Goal: Book appointment/travel/reservation

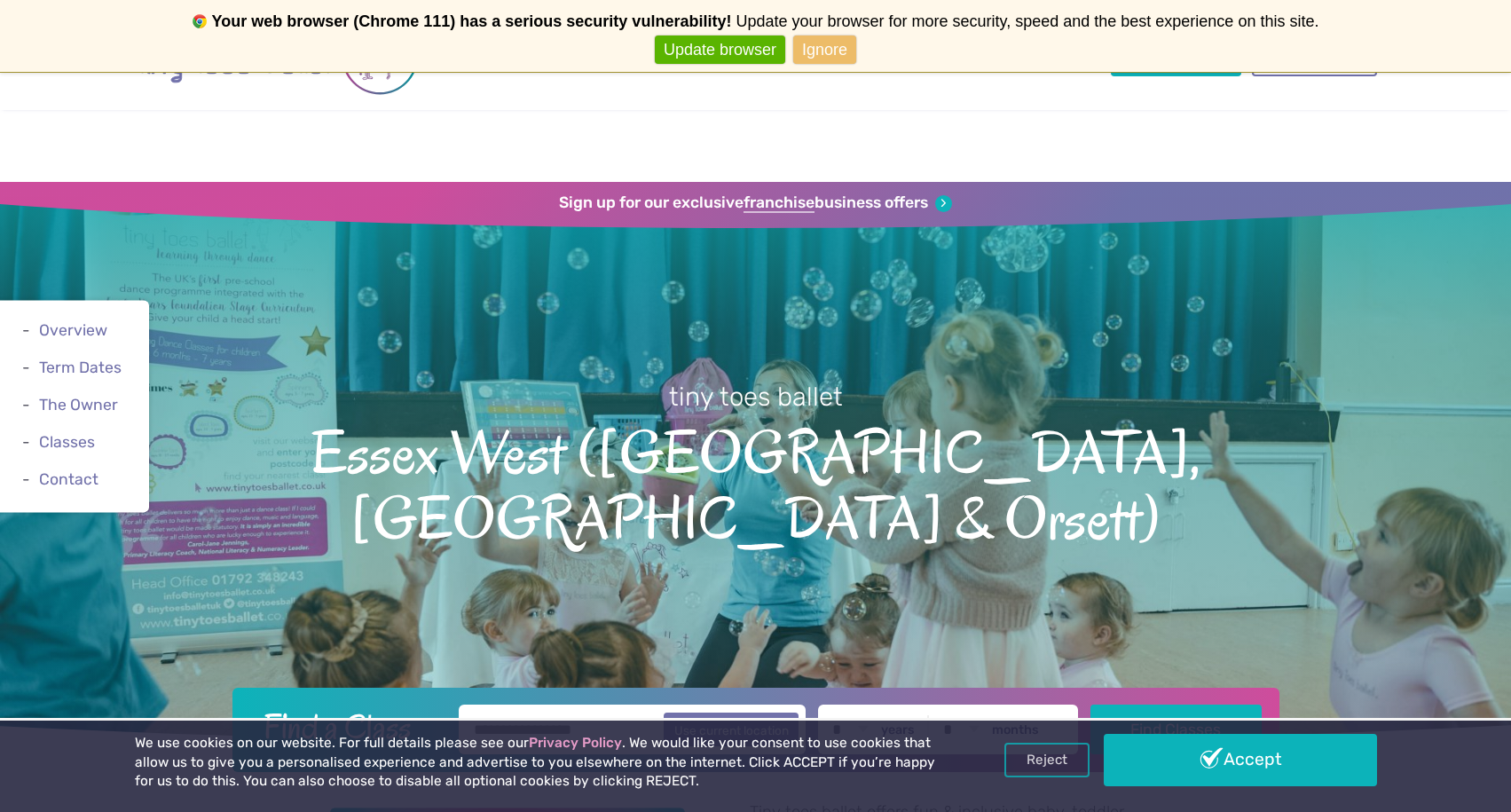
click at [812, 47] on link "Ignore" at bounding box center [825, 50] width 63 height 29
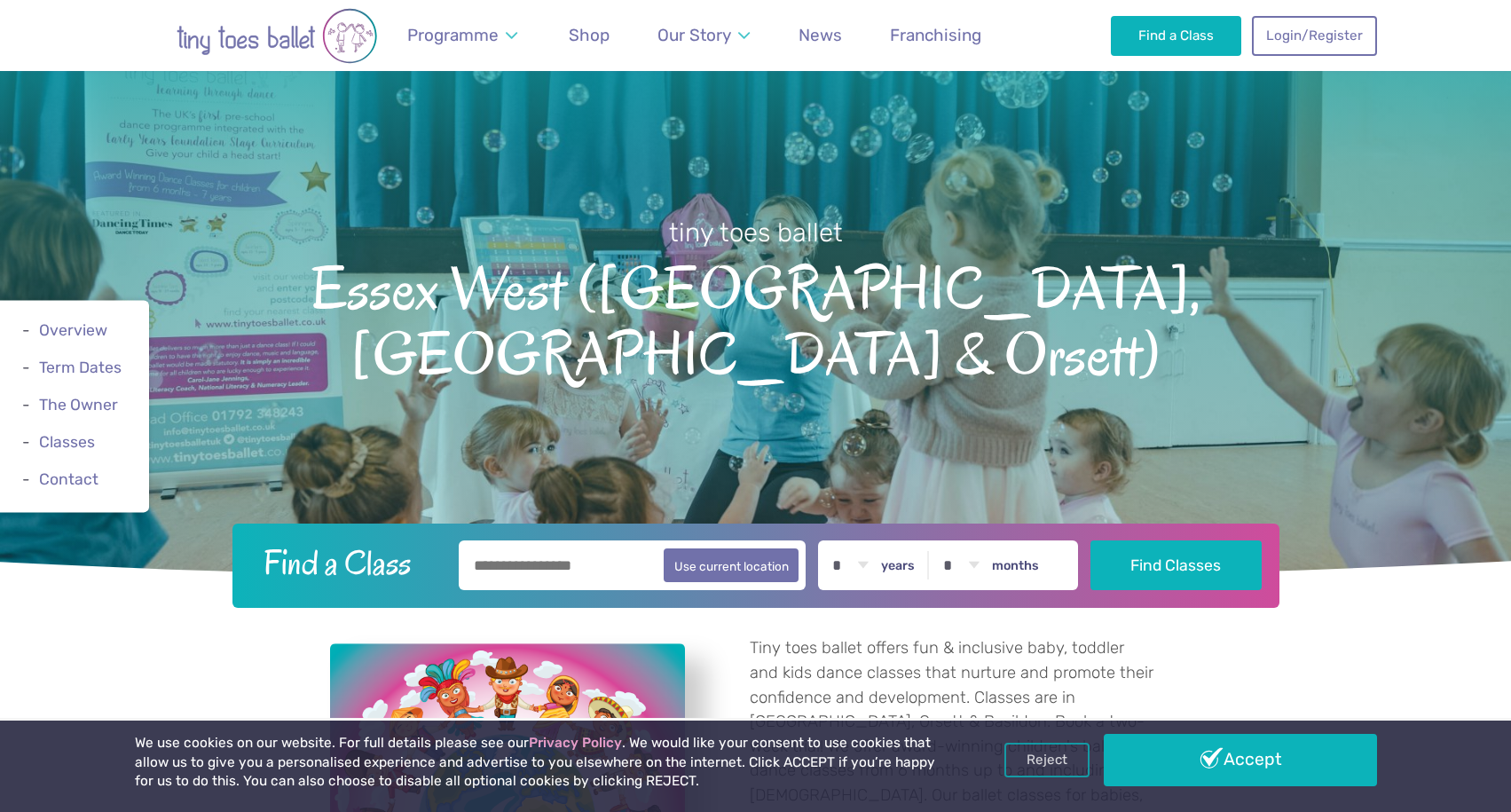
scroll to position [88, 0]
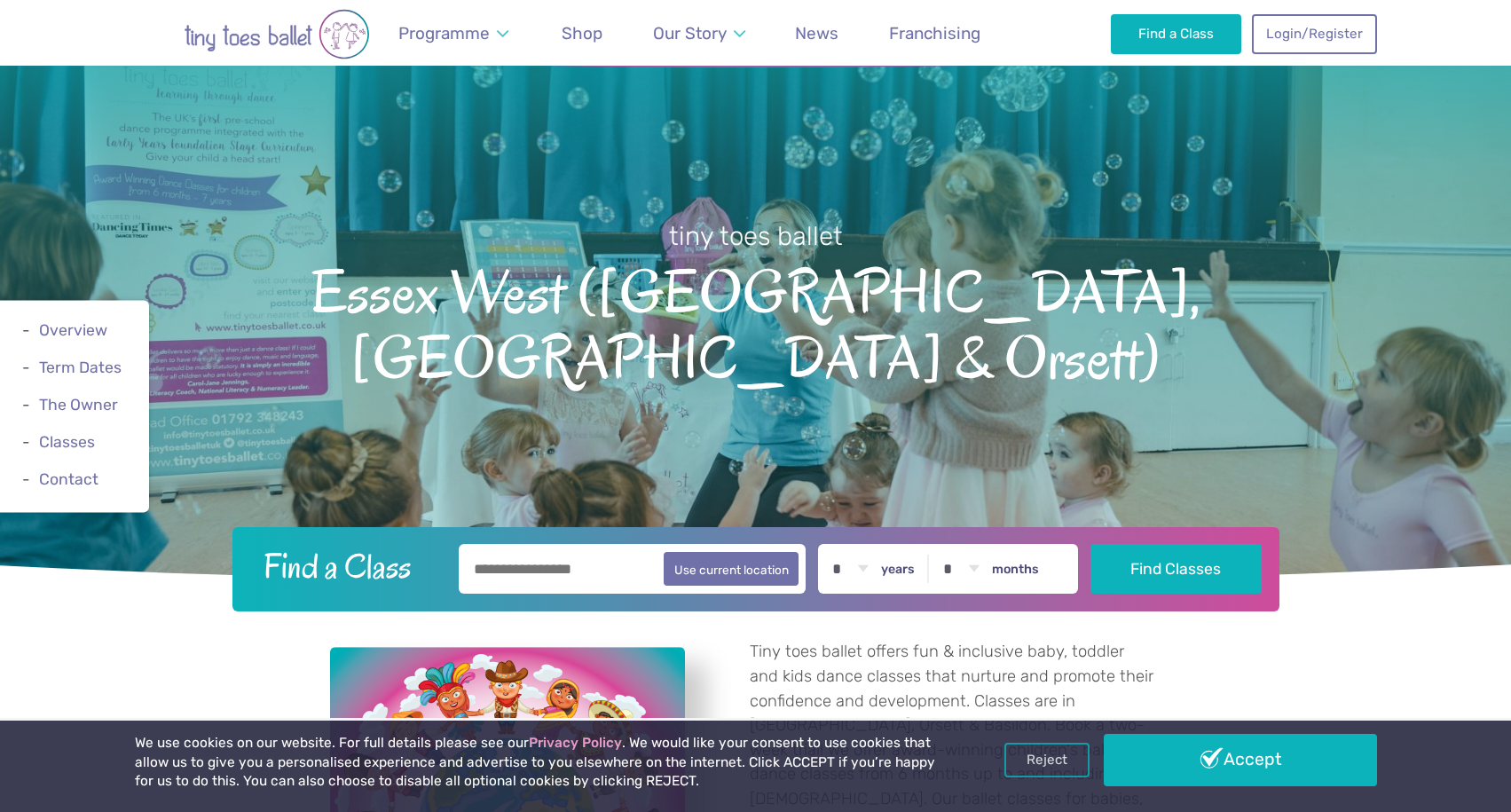
click at [783, 44] on link "Never show again" at bounding box center [755, 50] width 145 height 29
click at [607, 566] on input "text" at bounding box center [633, 568] width 348 height 50
click at [756, 561] on button "Use current location" at bounding box center [731, 567] width 136 height 33
type input "**********"
click at [857, 579] on select "* * * * * * * * * * ** ** **" at bounding box center [849, 568] width 55 height 50
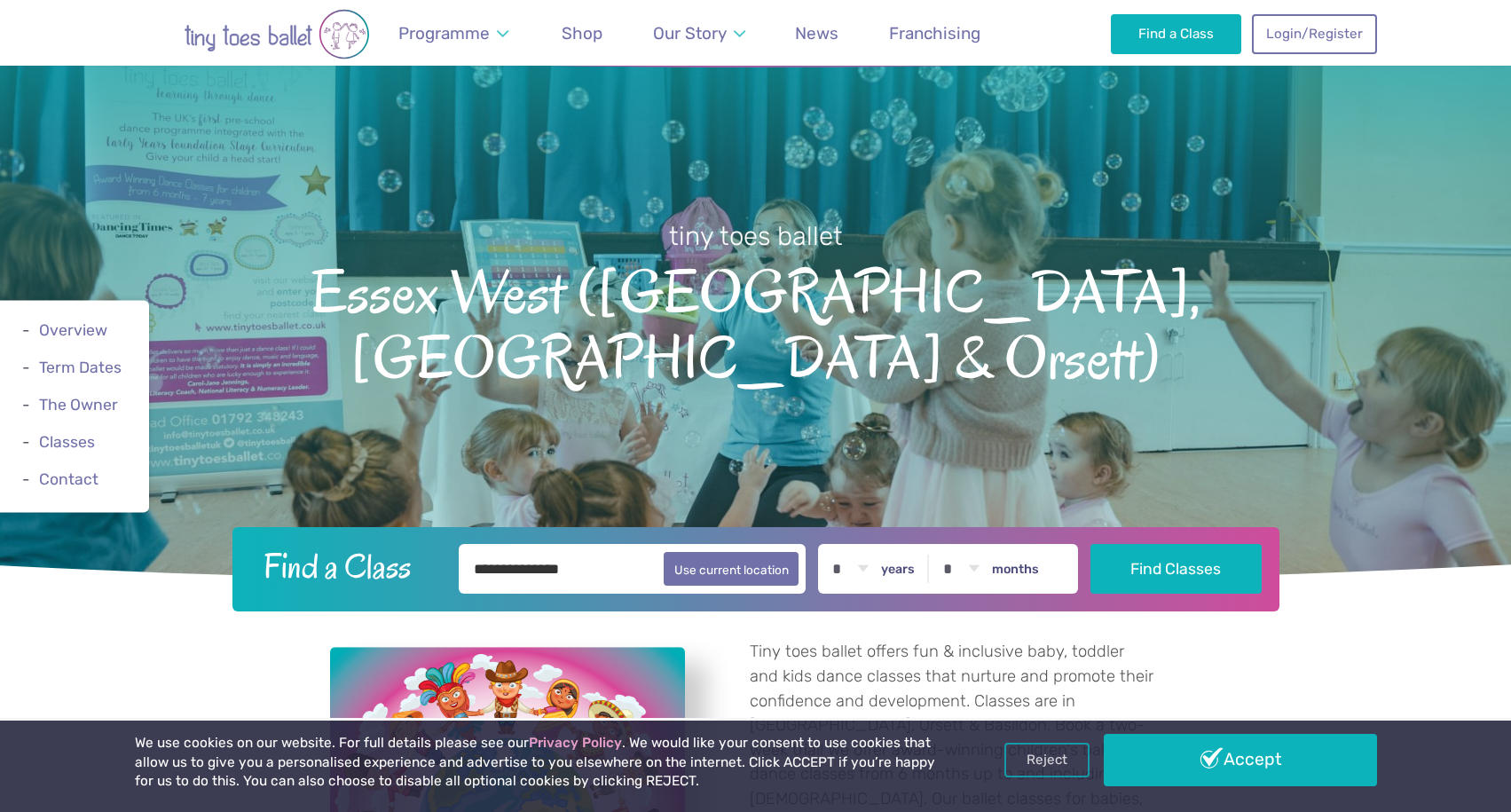
select select "*"
click at [978, 579] on select "* * * * * * * * * * ** **" at bounding box center [961, 568] width 55 height 50
select select "*"
click at [1168, 579] on button "Find Classes" at bounding box center [1177, 567] width 171 height 50
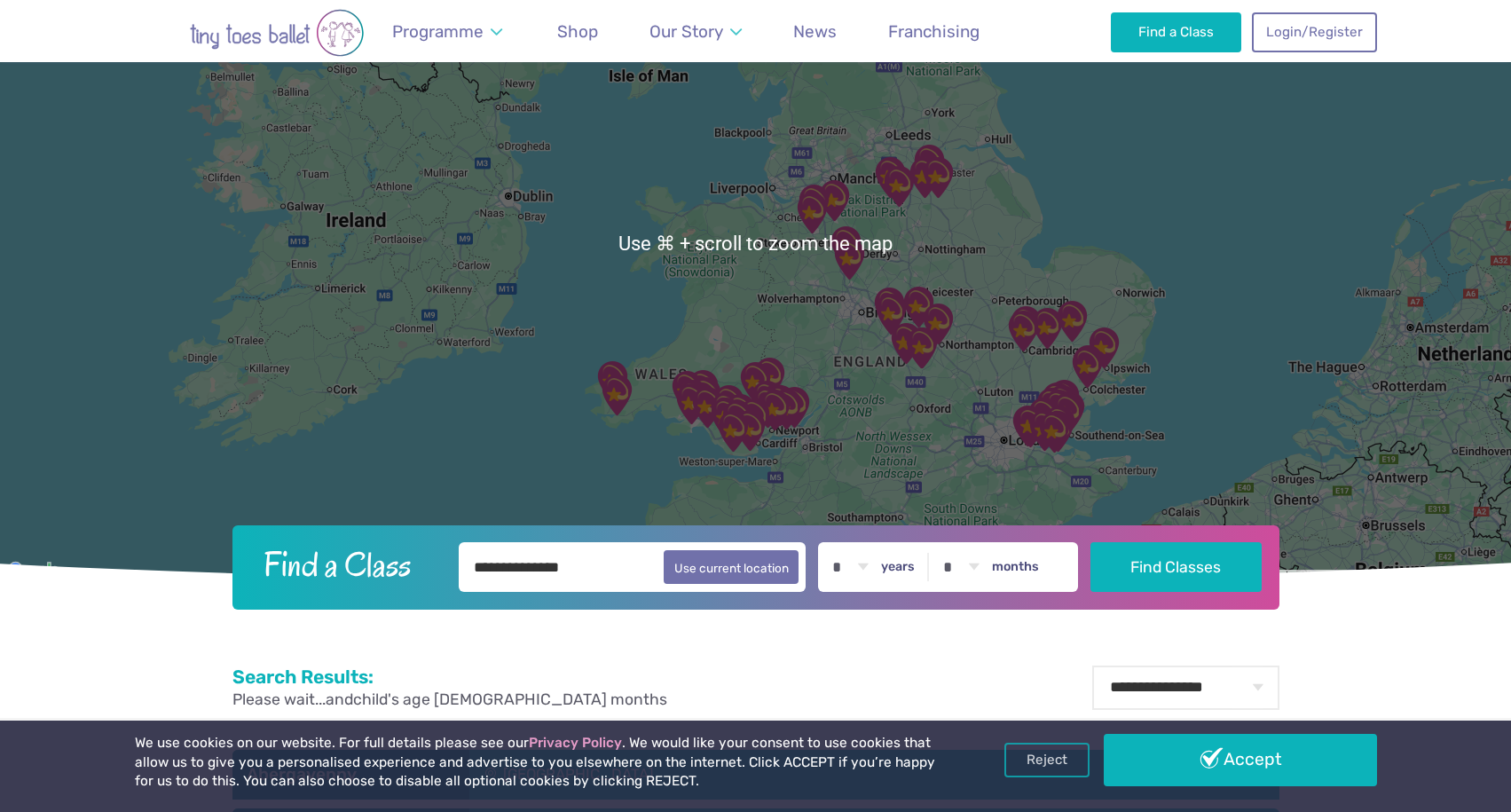
scroll to position [229, 0]
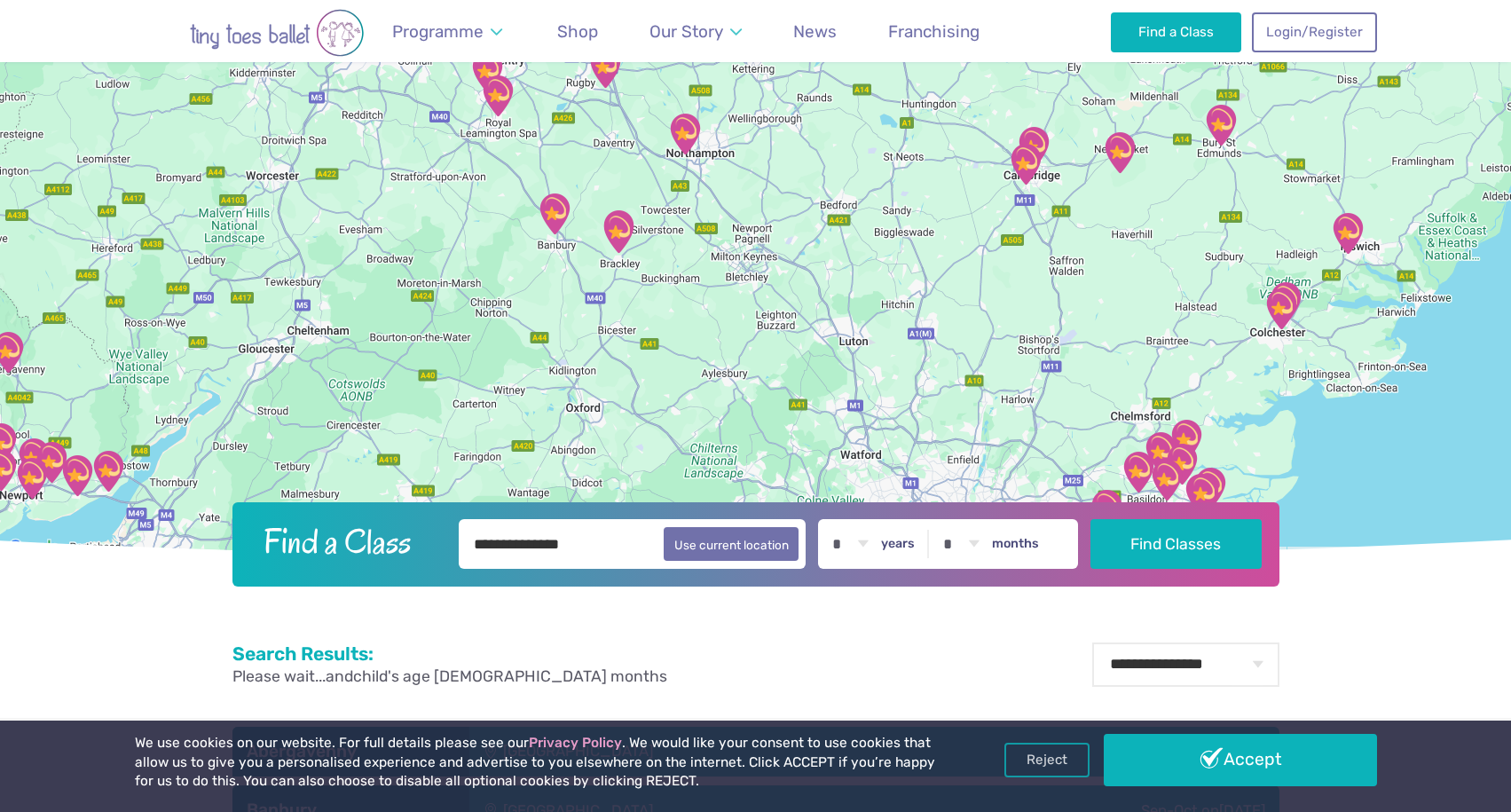
drag, startPoint x: 1008, startPoint y: 344, endPoint x: 828, endPoint y: 210, distance: 224.4
click at [827, 210] on div at bounding box center [756, 220] width 1511 height 678
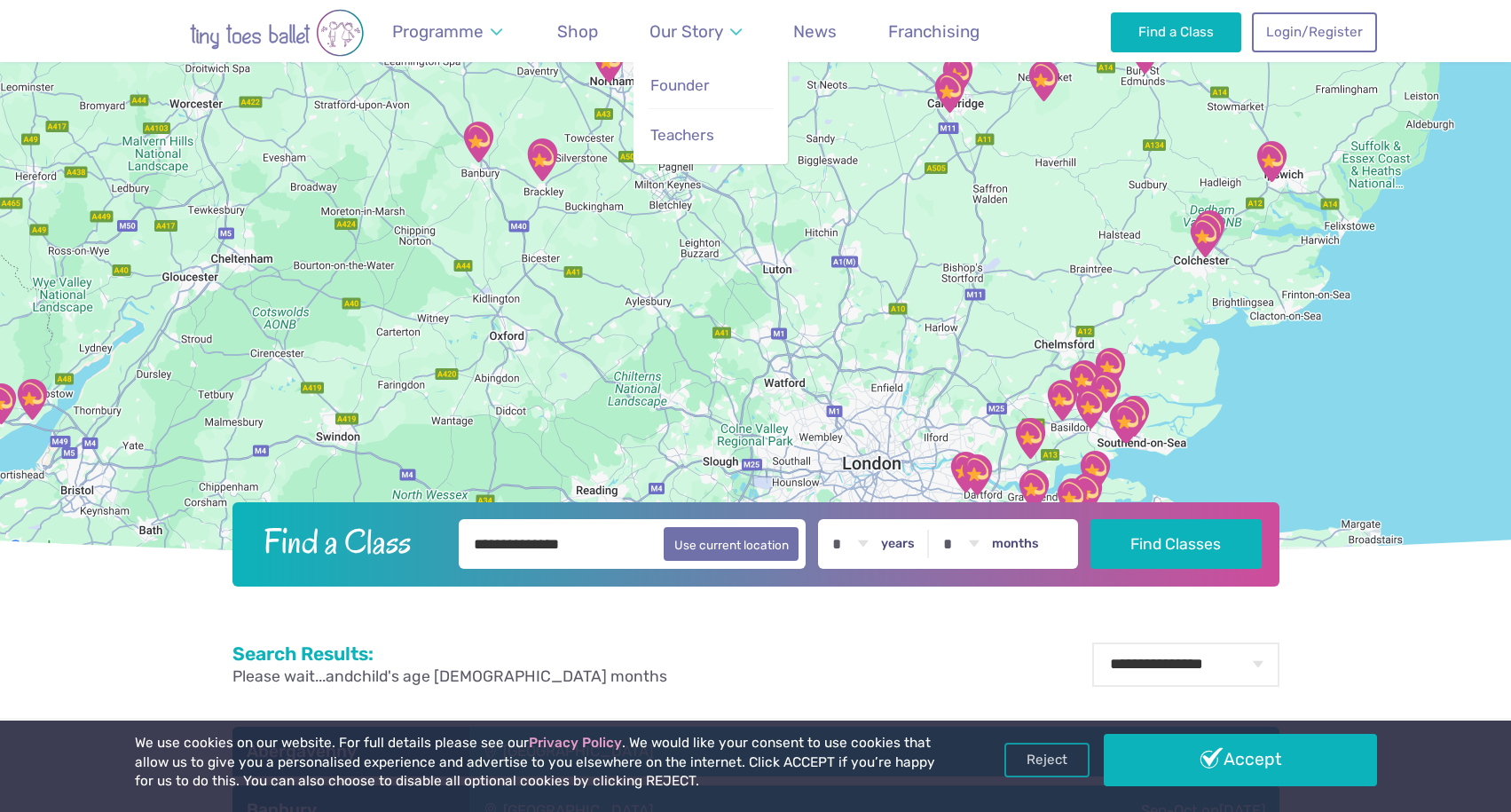
drag, startPoint x: 827, startPoint y: 210, endPoint x: 678, endPoint y: 55, distance: 215.0
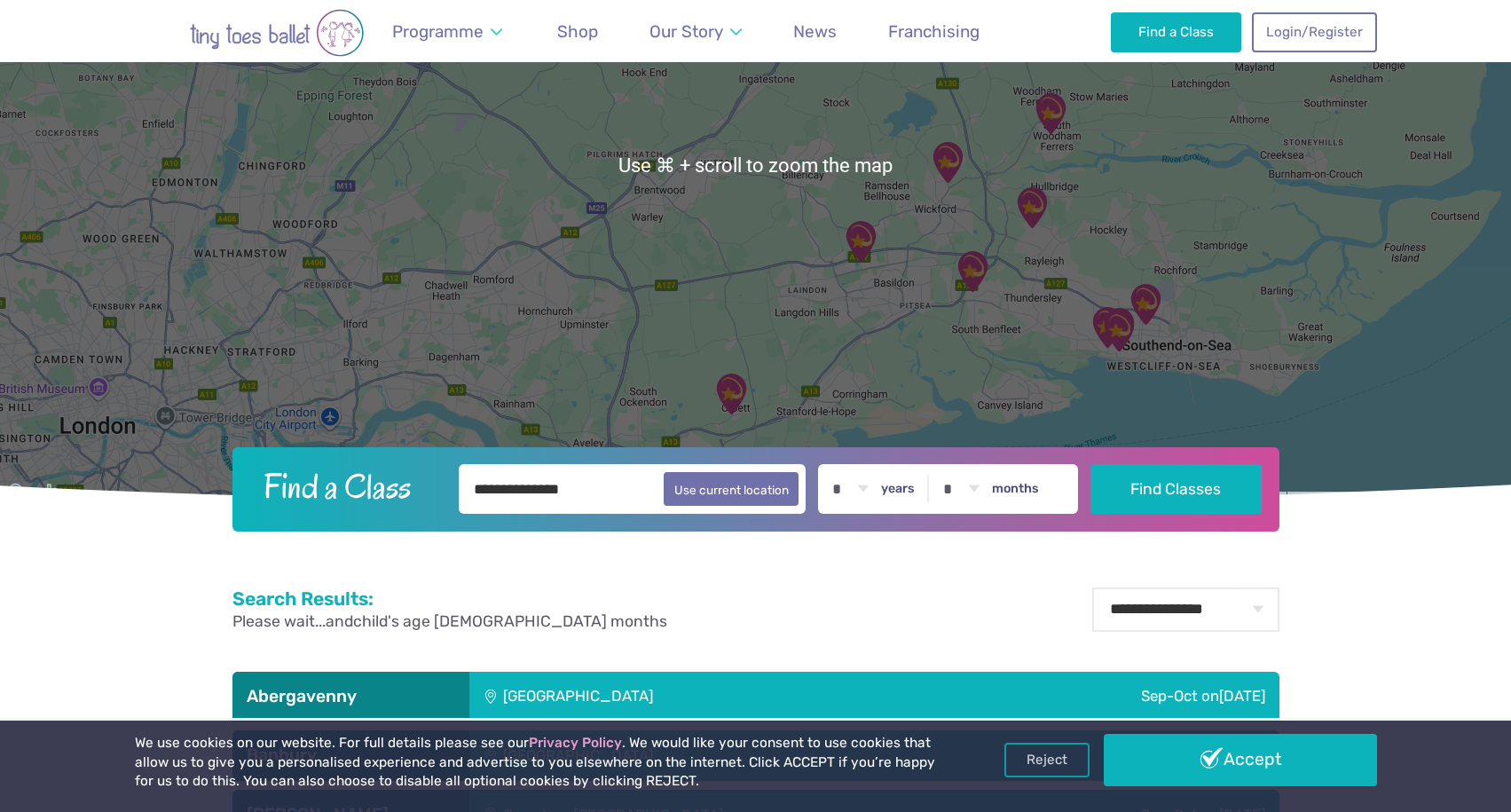
scroll to position [291, 0]
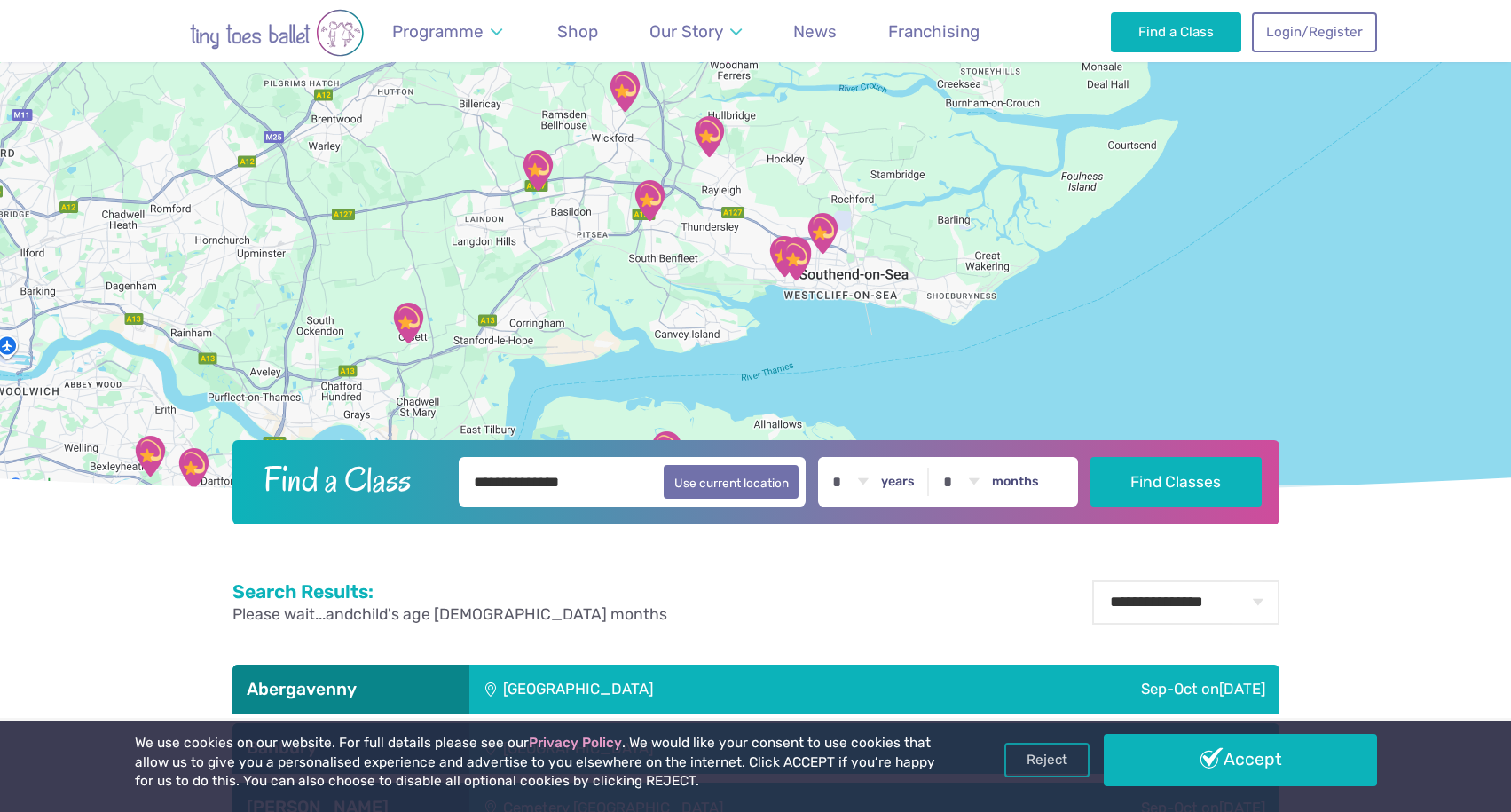
drag, startPoint x: 1032, startPoint y: 301, endPoint x: 691, endPoint y: 220, distance: 350.5
click at [691, 220] on div at bounding box center [756, 158] width 1511 height 678
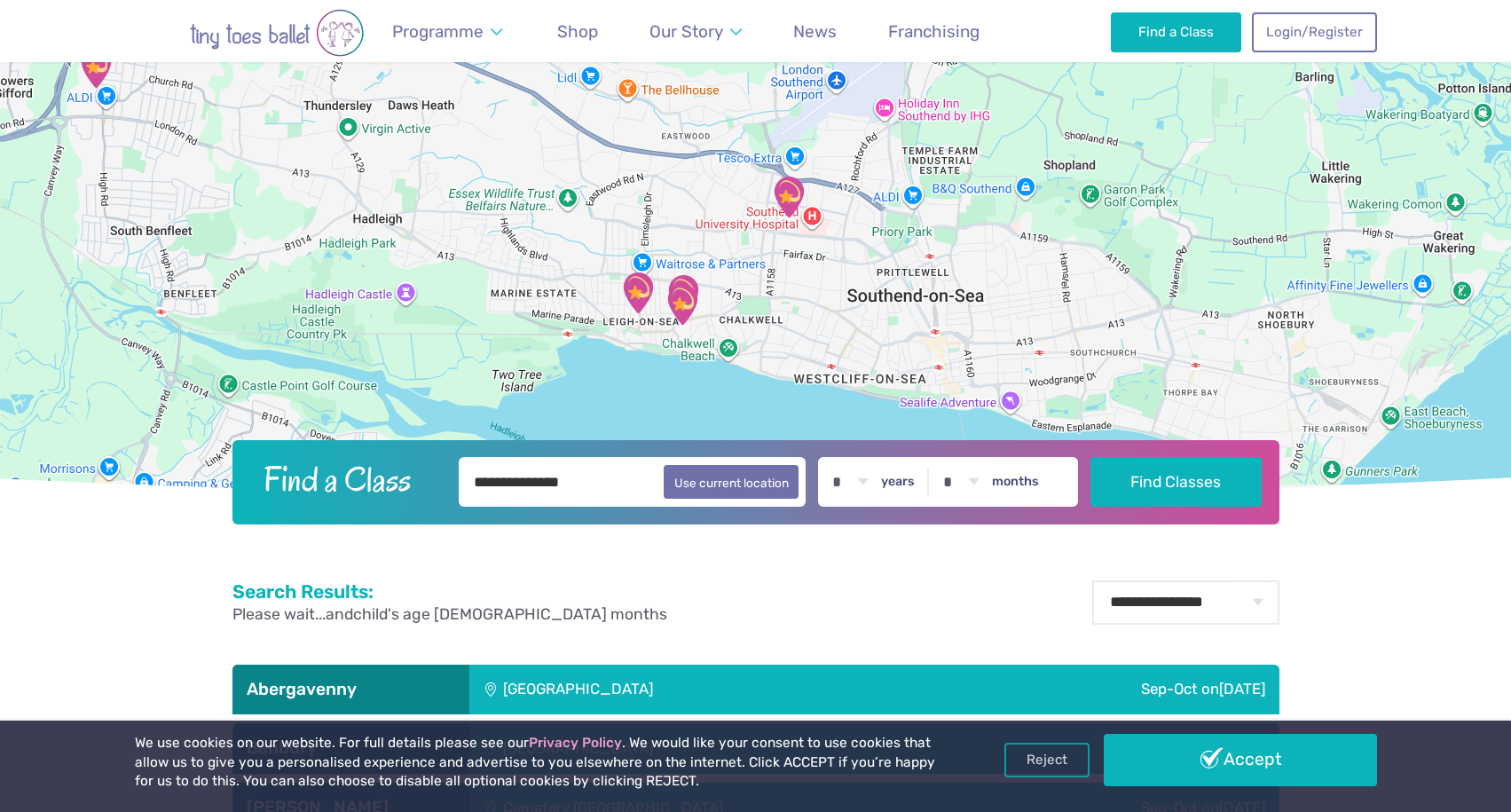
drag, startPoint x: 860, startPoint y: 210, endPoint x: 545, endPoint y: 193, distance: 315.5
click at [545, 193] on div at bounding box center [756, 158] width 1511 height 678
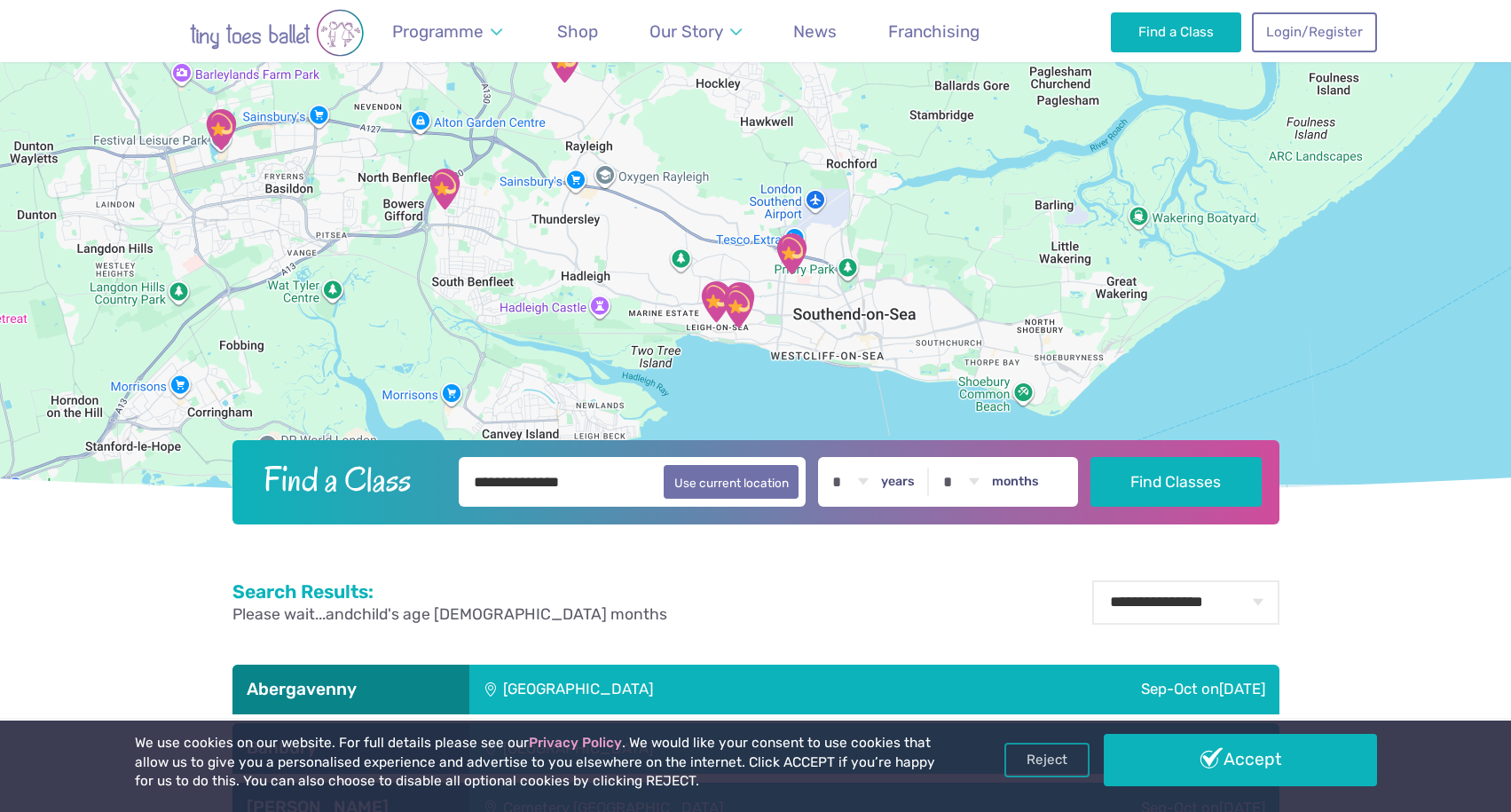
drag, startPoint x: 689, startPoint y: 226, endPoint x: 719, endPoint y: 255, distance: 41.7
click at [719, 255] on div at bounding box center [756, 158] width 1511 height 678
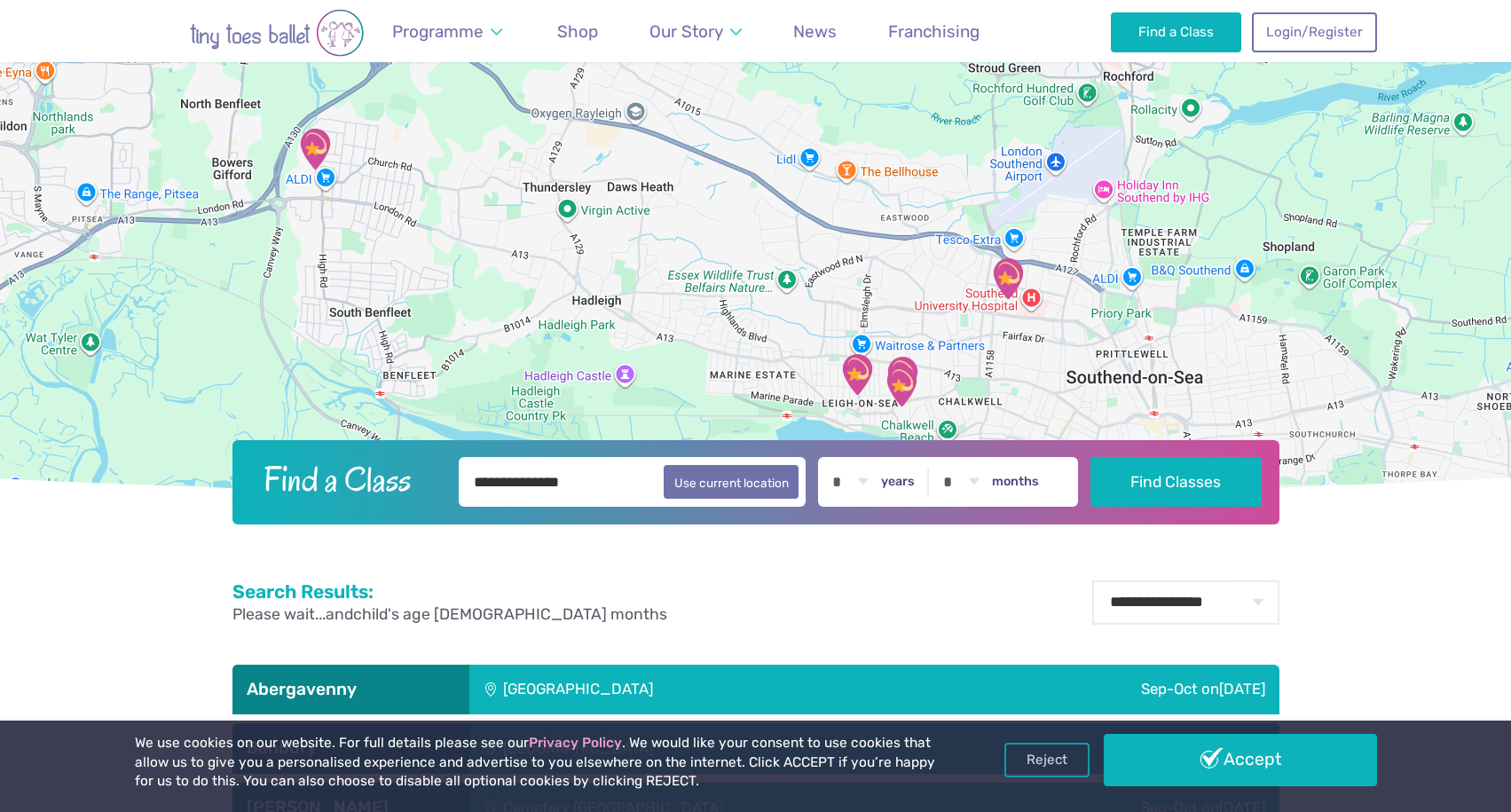
drag, startPoint x: 600, startPoint y: 231, endPoint x: 760, endPoint y: 234, distance: 160.0
click at [760, 234] on div at bounding box center [756, 158] width 1511 height 678
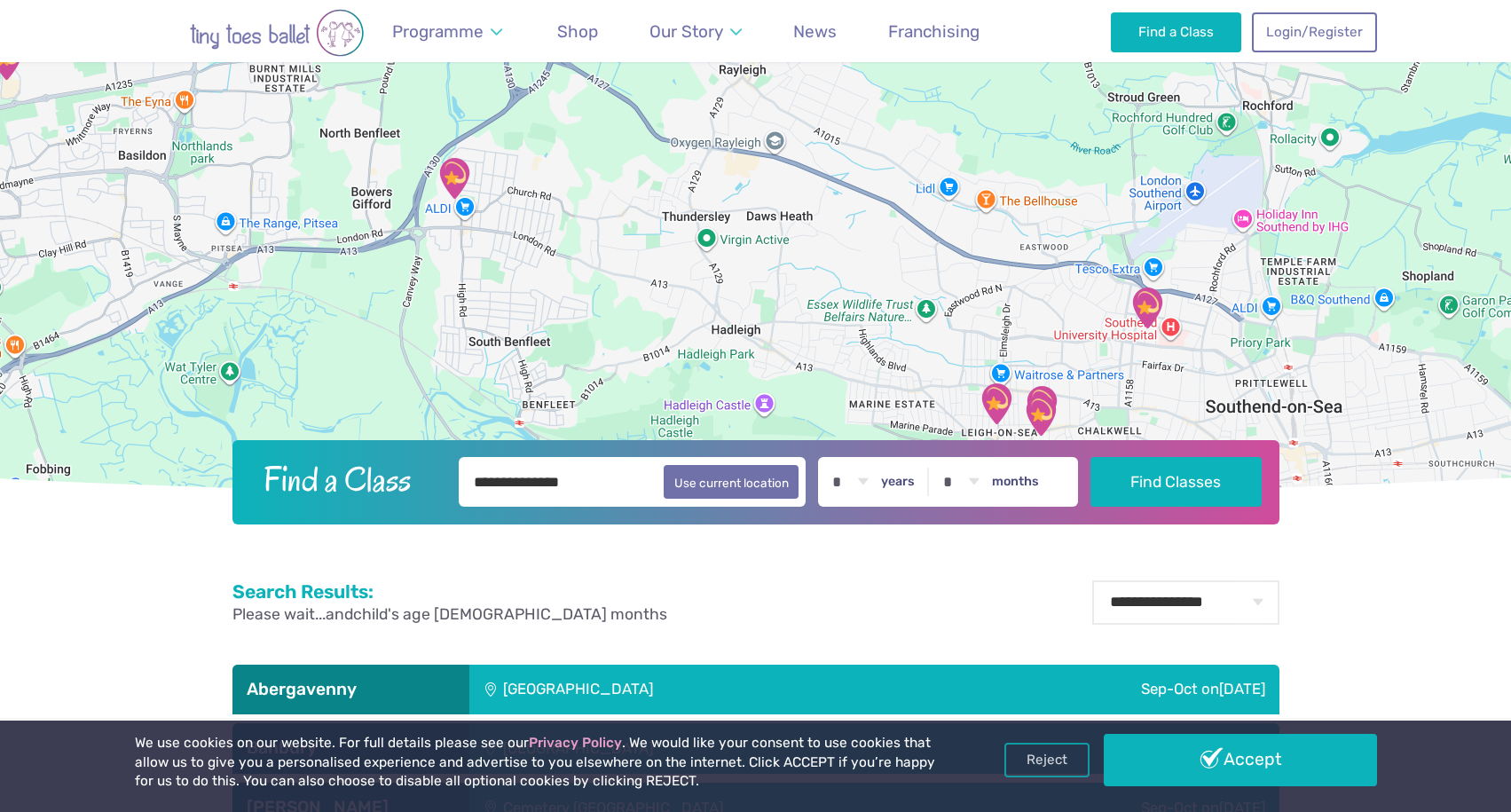
drag, startPoint x: 447, startPoint y: 237, endPoint x: 566, endPoint y: 266, distance: 122.5
click at [566, 266] on div at bounding box center [756, 158] width 1511 height 678
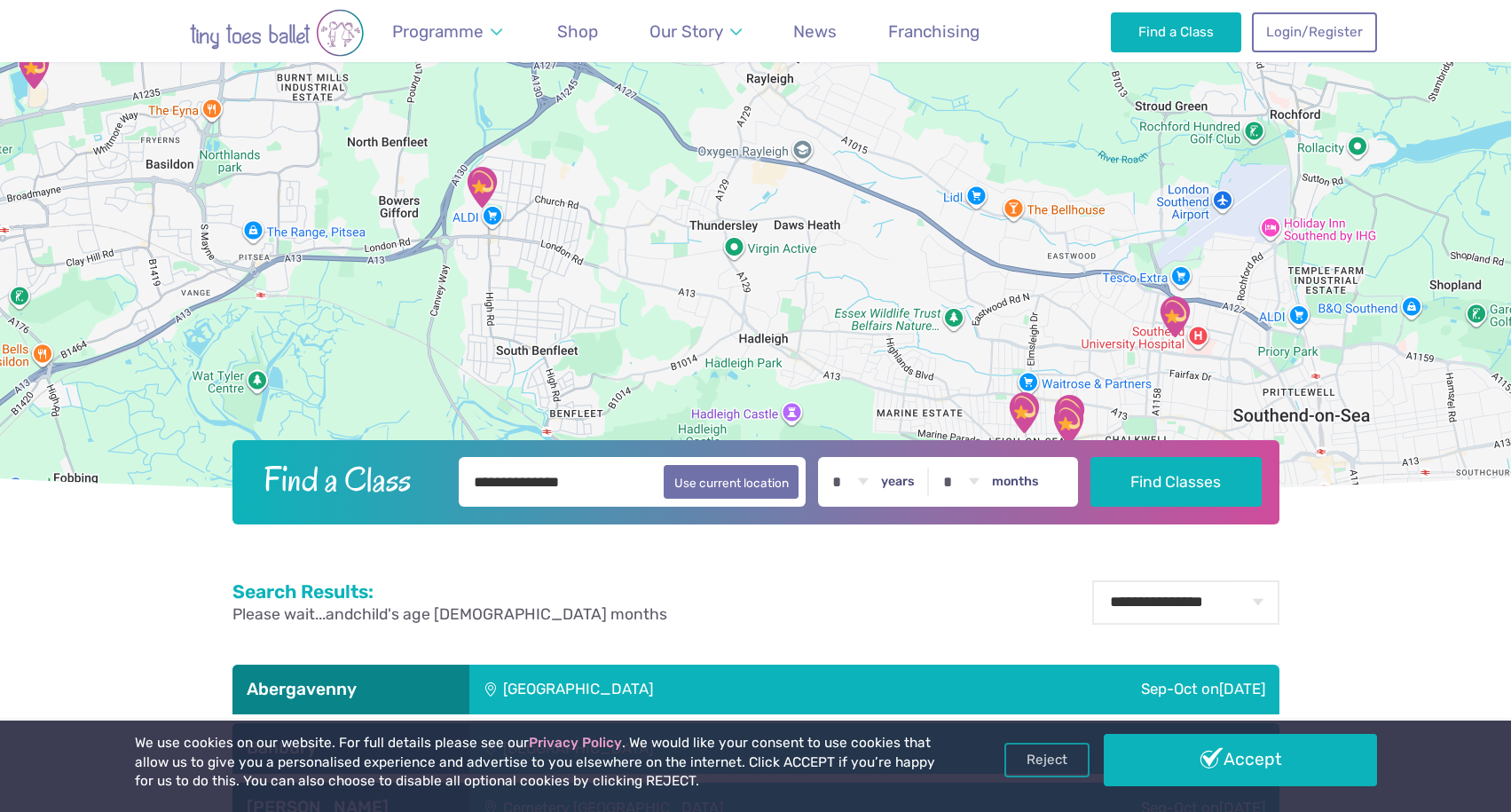
click at [481, 183] on img "St George's Church Hall" at bounding box center [481, 187] width 44 height 44
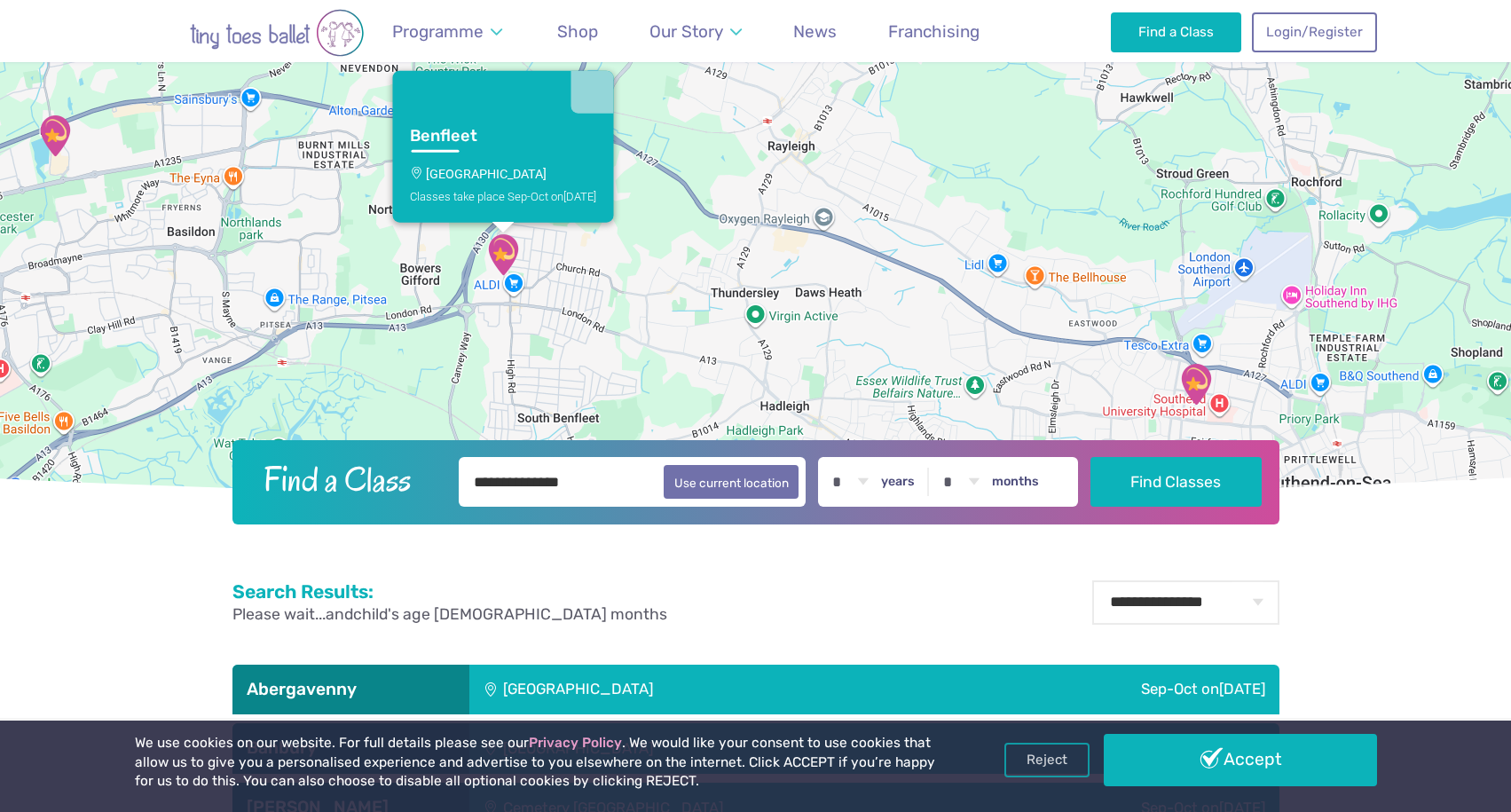
drag, startPoint x: 526, startPoint y: 180, endPoint x: 546, endPoint y: 250, distance: 72.8
click at [546, 250] on div "Benfleet St George's Church Hall Classes take place Sep-Oct on Monday" at bounding box center [756, 158] width 1511 height 678
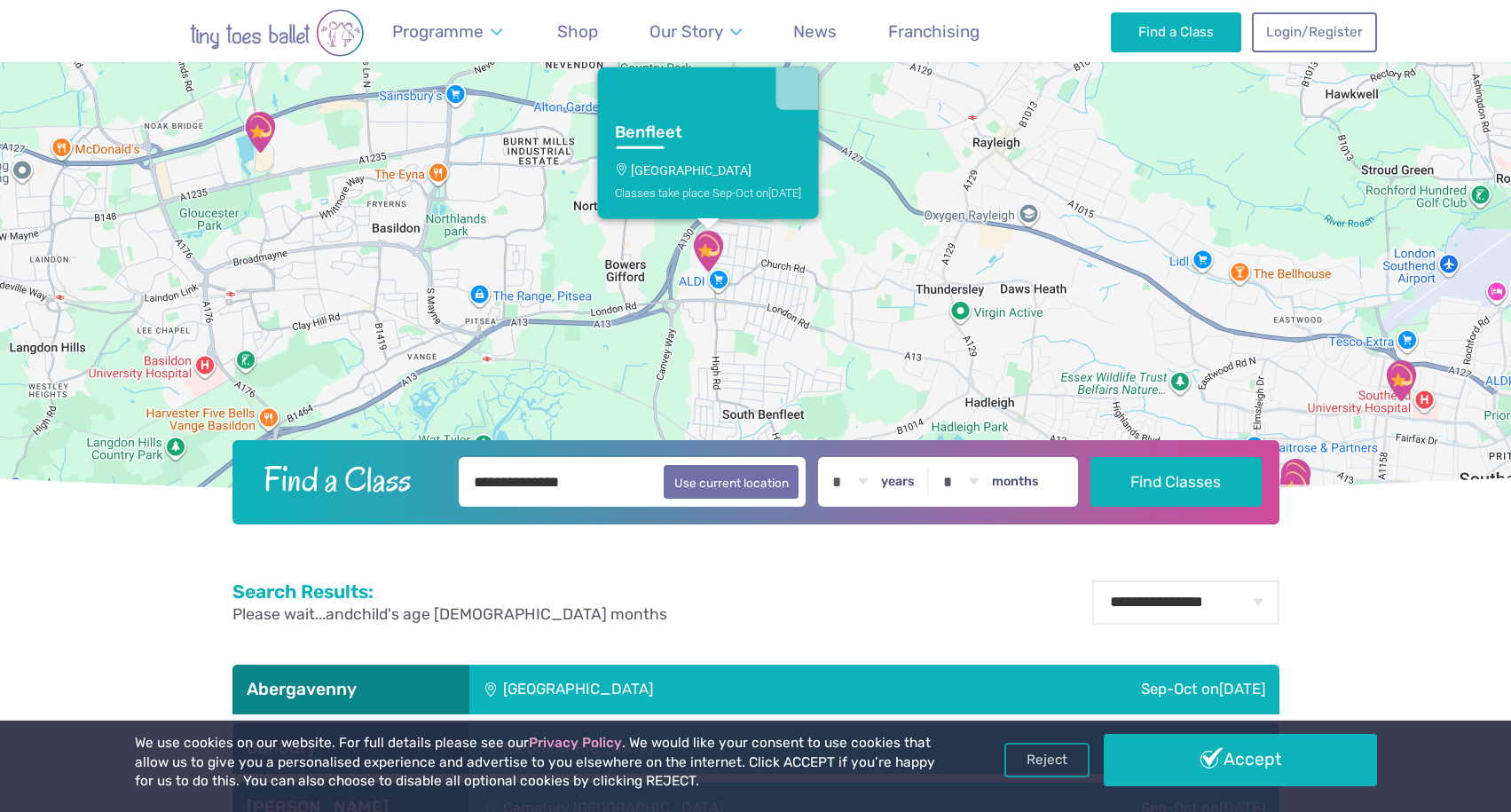
drag, startPoint x: 399, startPoint y: 282, endPoint x: 663, endPoint y: 300, distance: 264.6
click at [663, 300] on div "Benfleet St George's Church Hall Classes take place Sep-Oct on Monday" at bounding box center [756, 158] width 1511 height 678
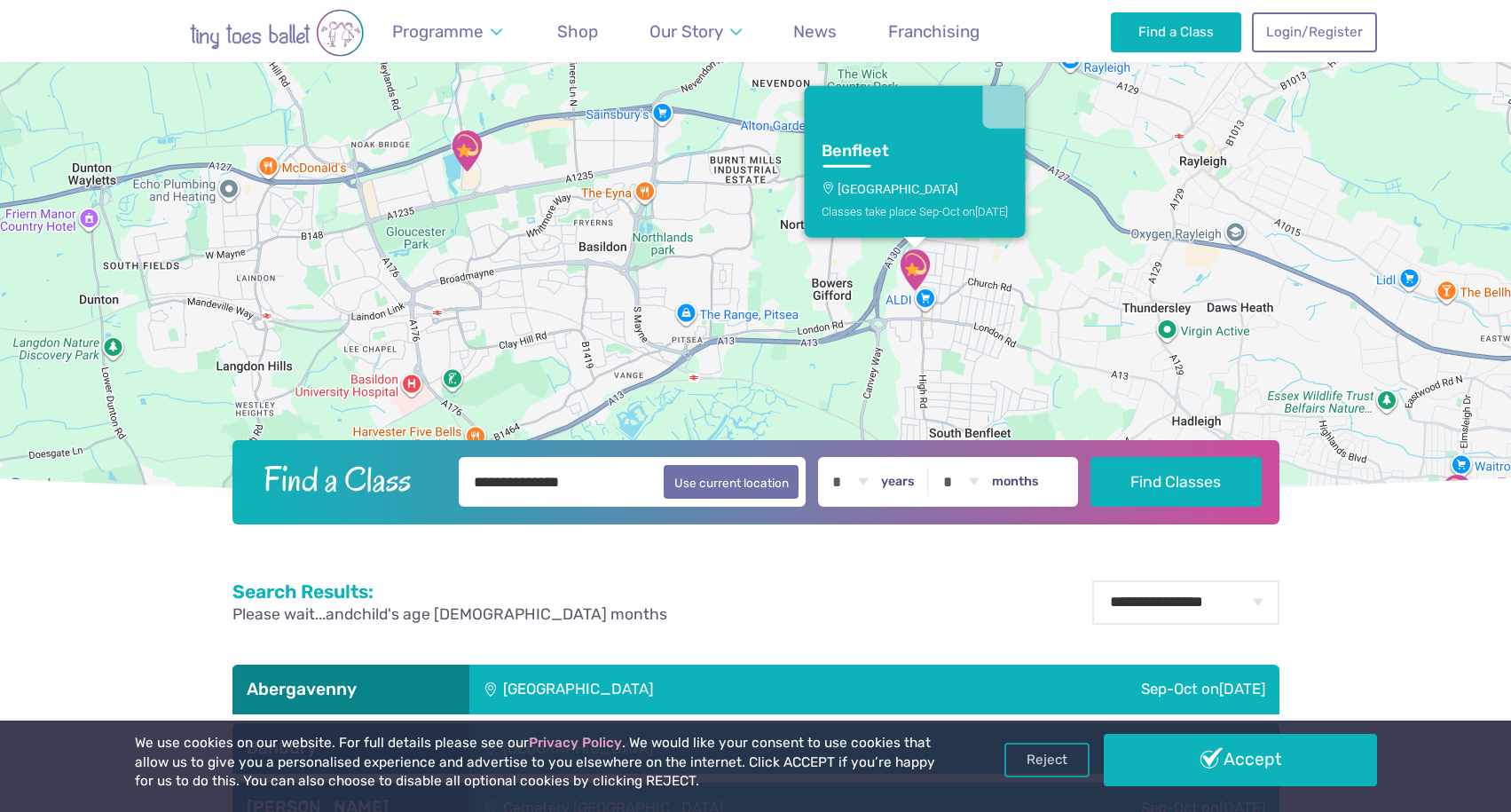
drag, startPoint x: 416, startPoint y: 246, endPoint x: 548, endPoint y: 235, distance: 132.5
click at [548, 235] on div "Benfleet St George's Church Hall Classes take place Sep-Oct on Monday" at bounding box center [756, 158] width 1511 height 678
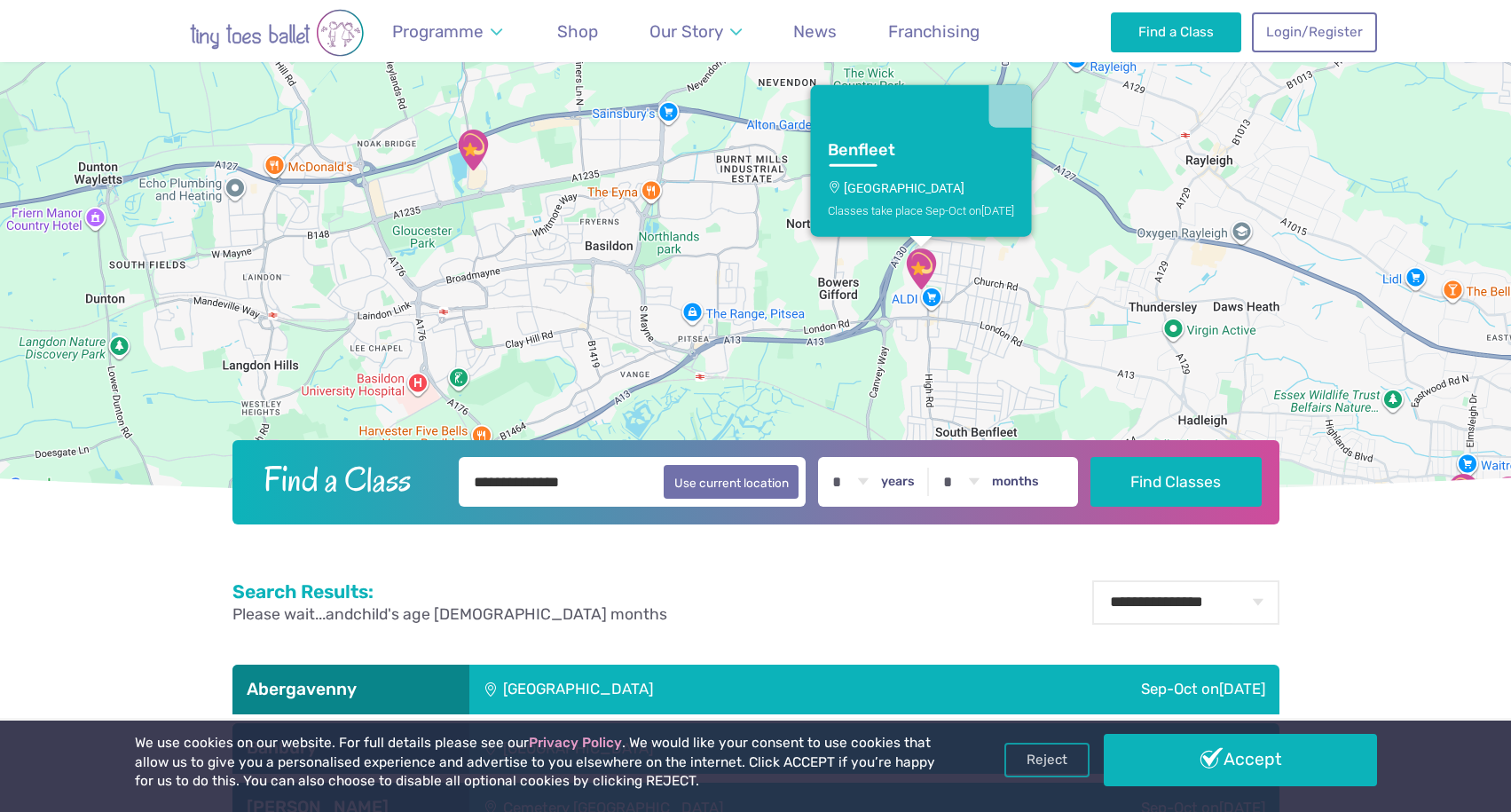
click at [475, 155] on img "360 Play" at bounding box center [472, 150] width 44 height 44
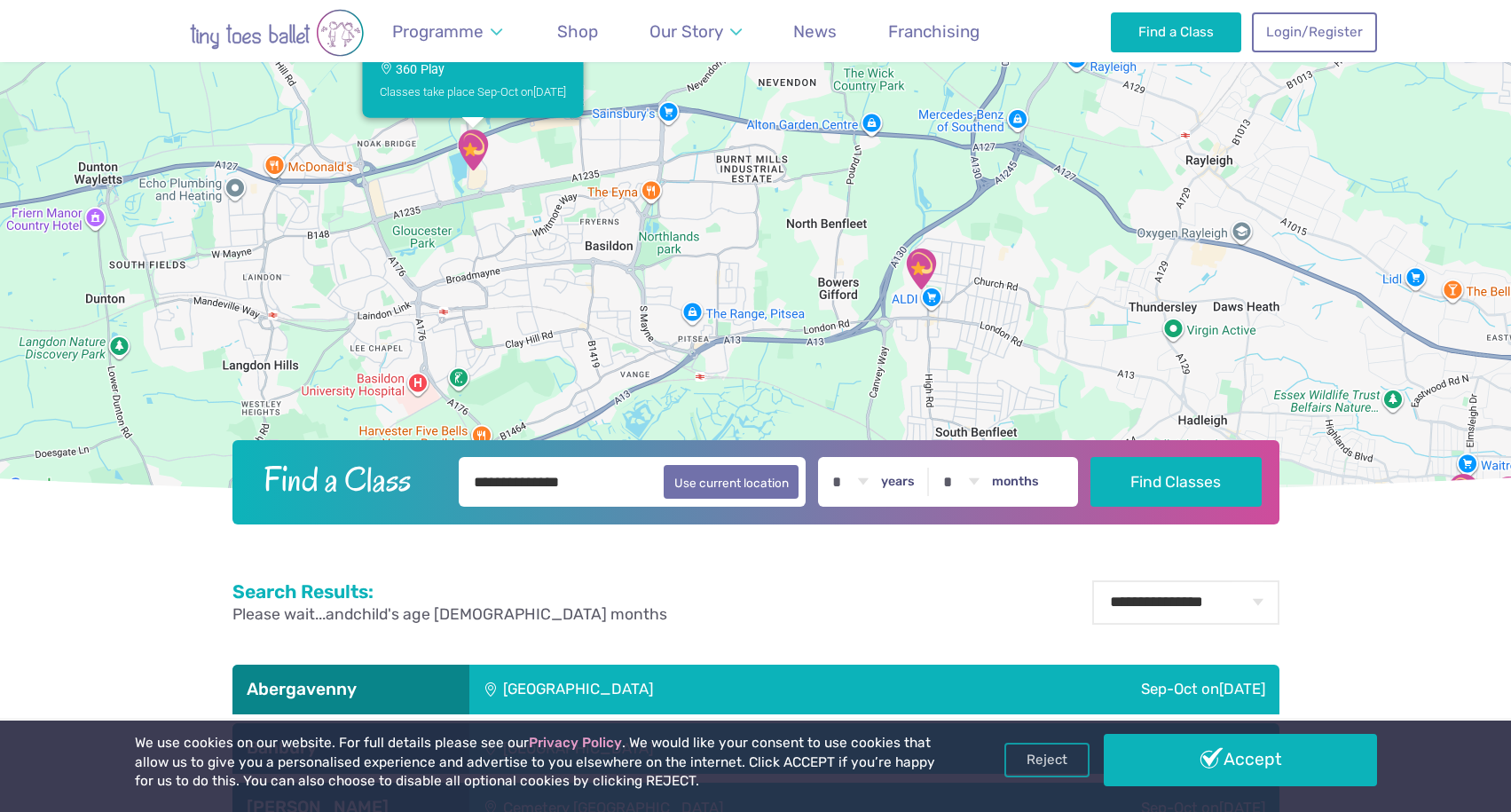
scroll to position [290, 0]
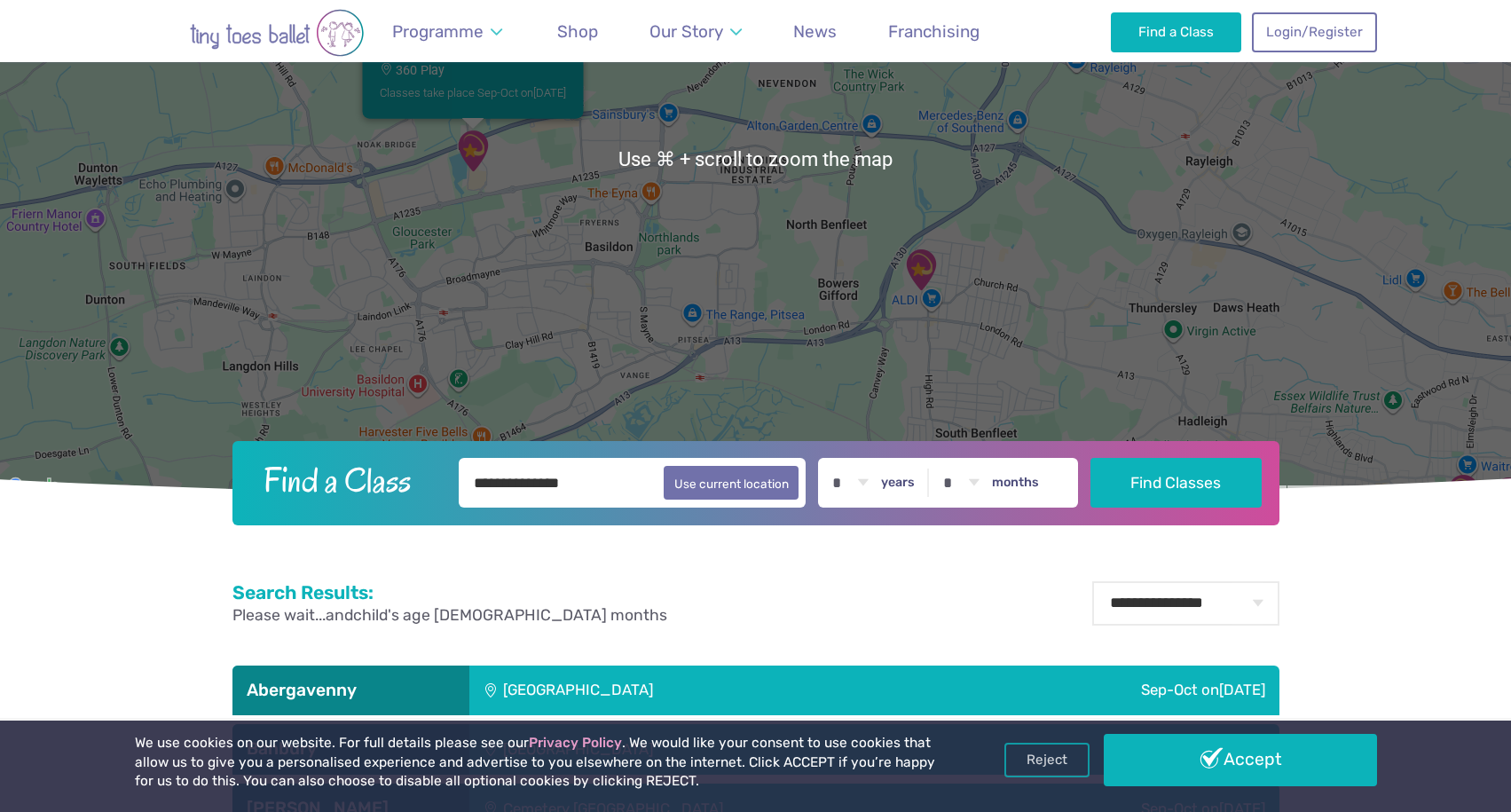
click at [478, 172] on img "360 Play" at bounding box center [472, 151] width 44 height 44
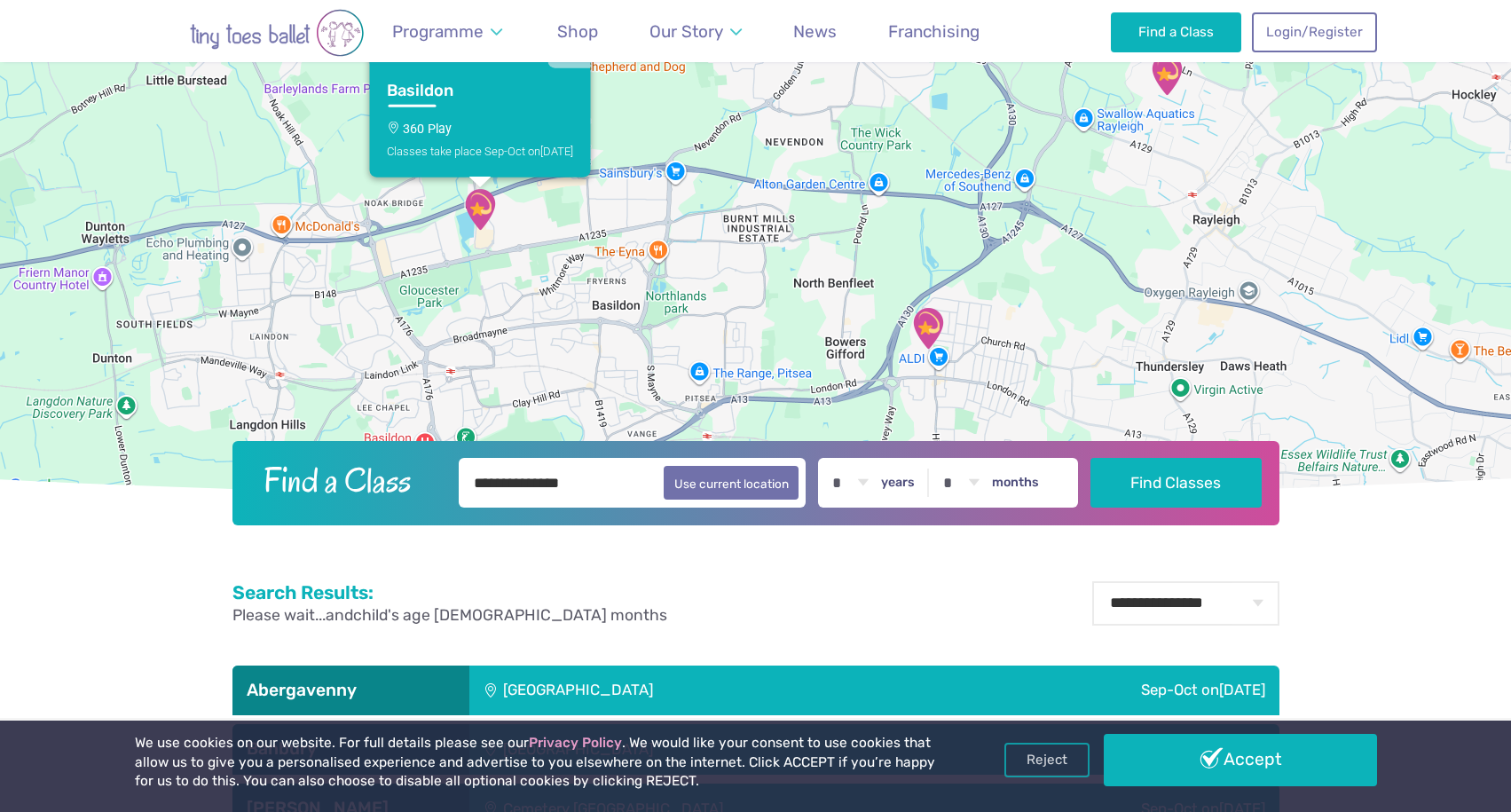
drag, startPoint x: 542, startPoint y: 205, endPoint x: 550, endPoint y: 265, distance: 60.5
click at [550, 266] on div "Basildon 360 Play Classes take place Sep-Oct on Thursday" at bounding box center [756, 159] width 1511 height 678
click at [483, 205] on img "360 Play" at bounding box center [481, 211] width 44 height 44
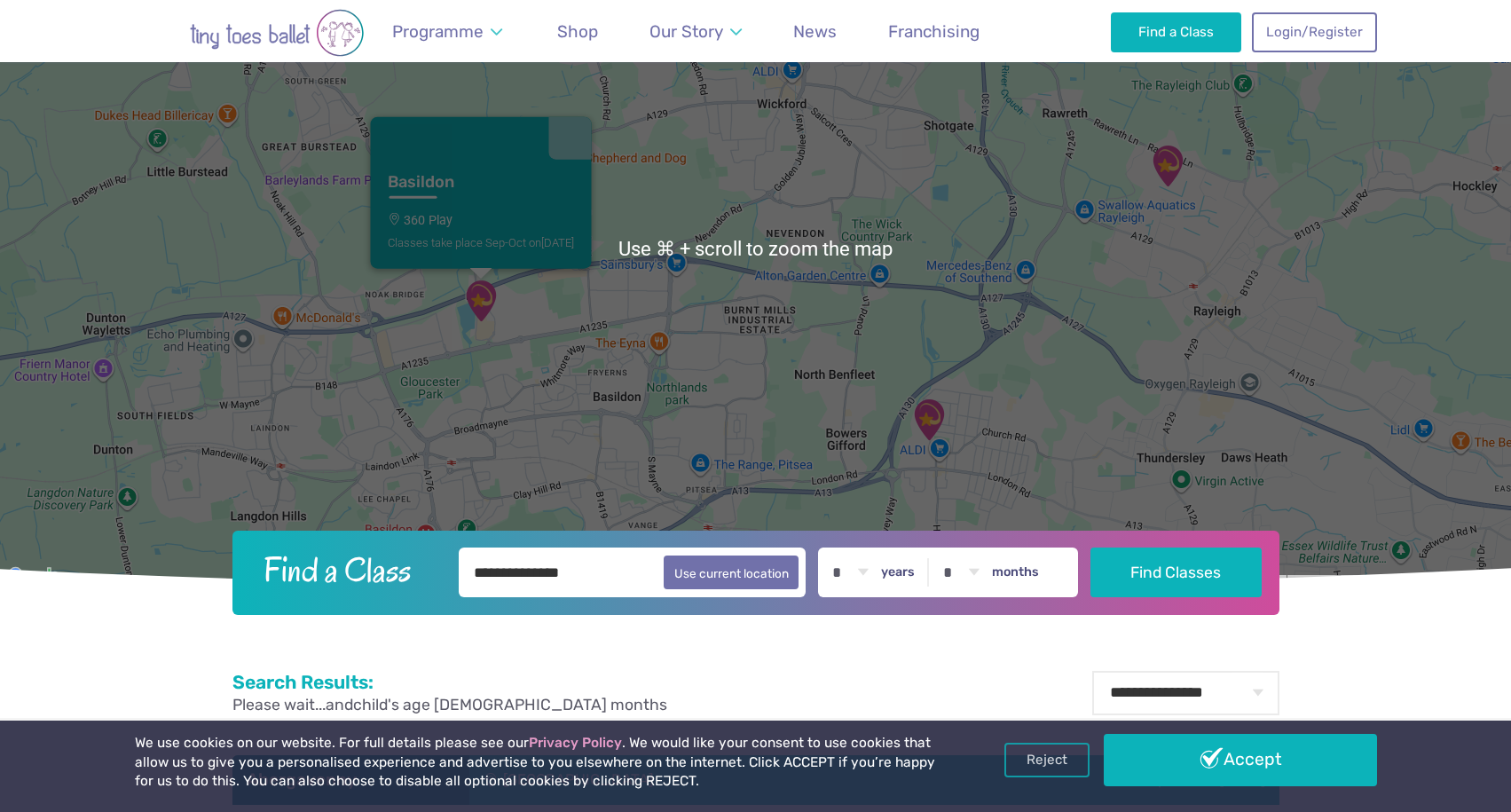
click at [453, 178] on h3 "Basildon" at bounding box center [464, 182] width 154 height 21
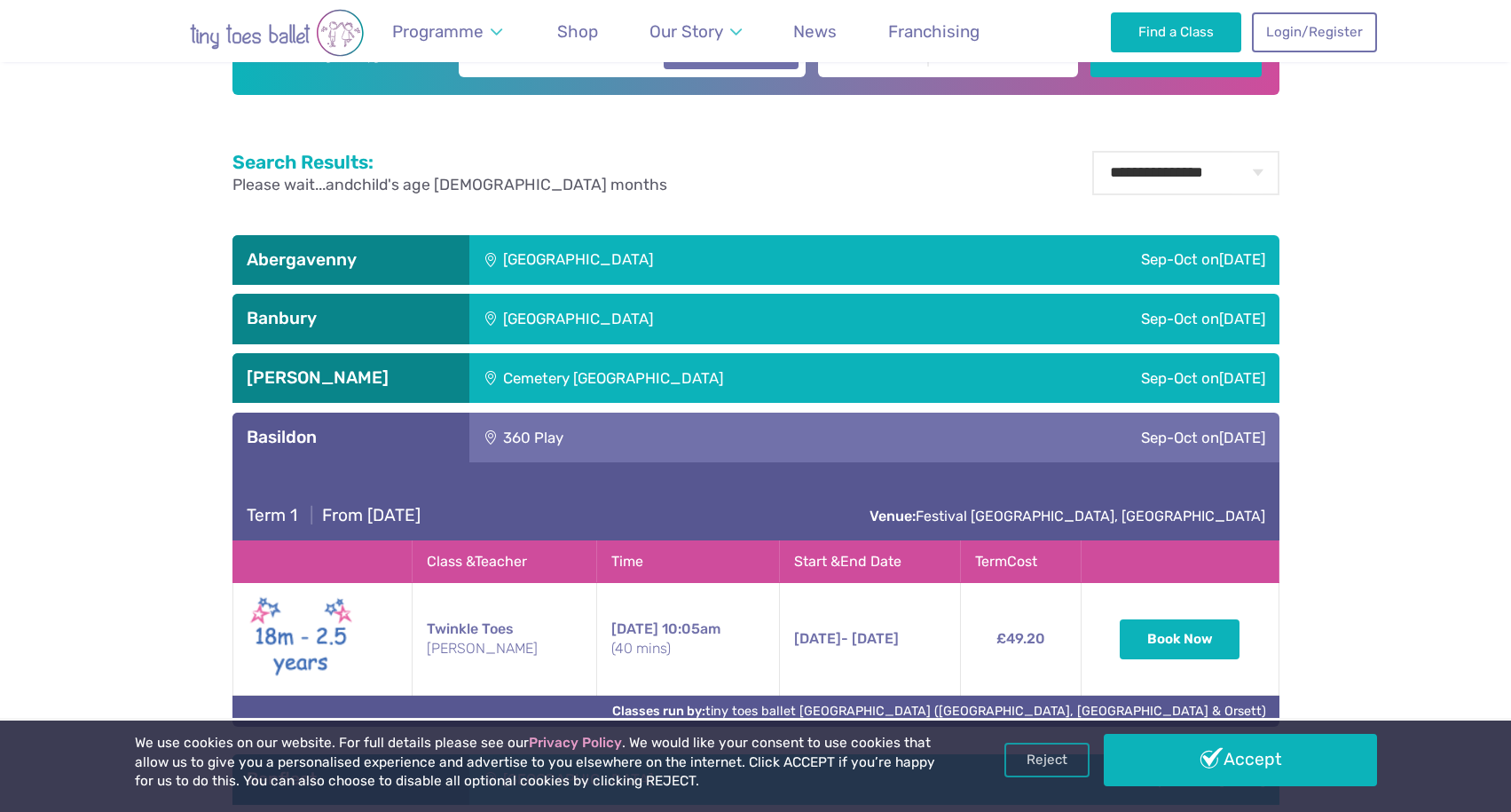
scroll to position [1062, 0]
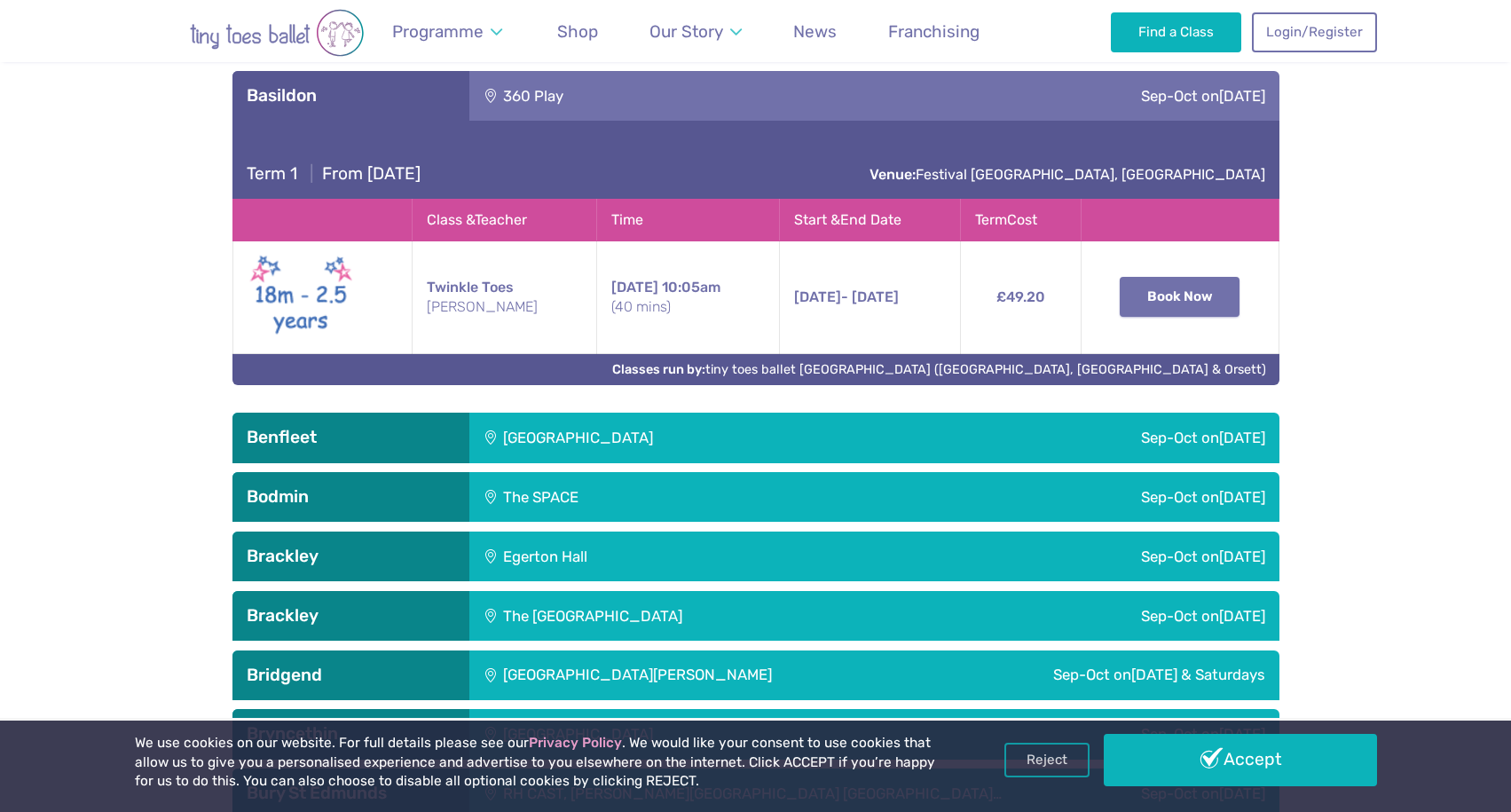
click at [1186, 293] on button "Book Now" at bounding box center [1180, 296] width 121 height 39
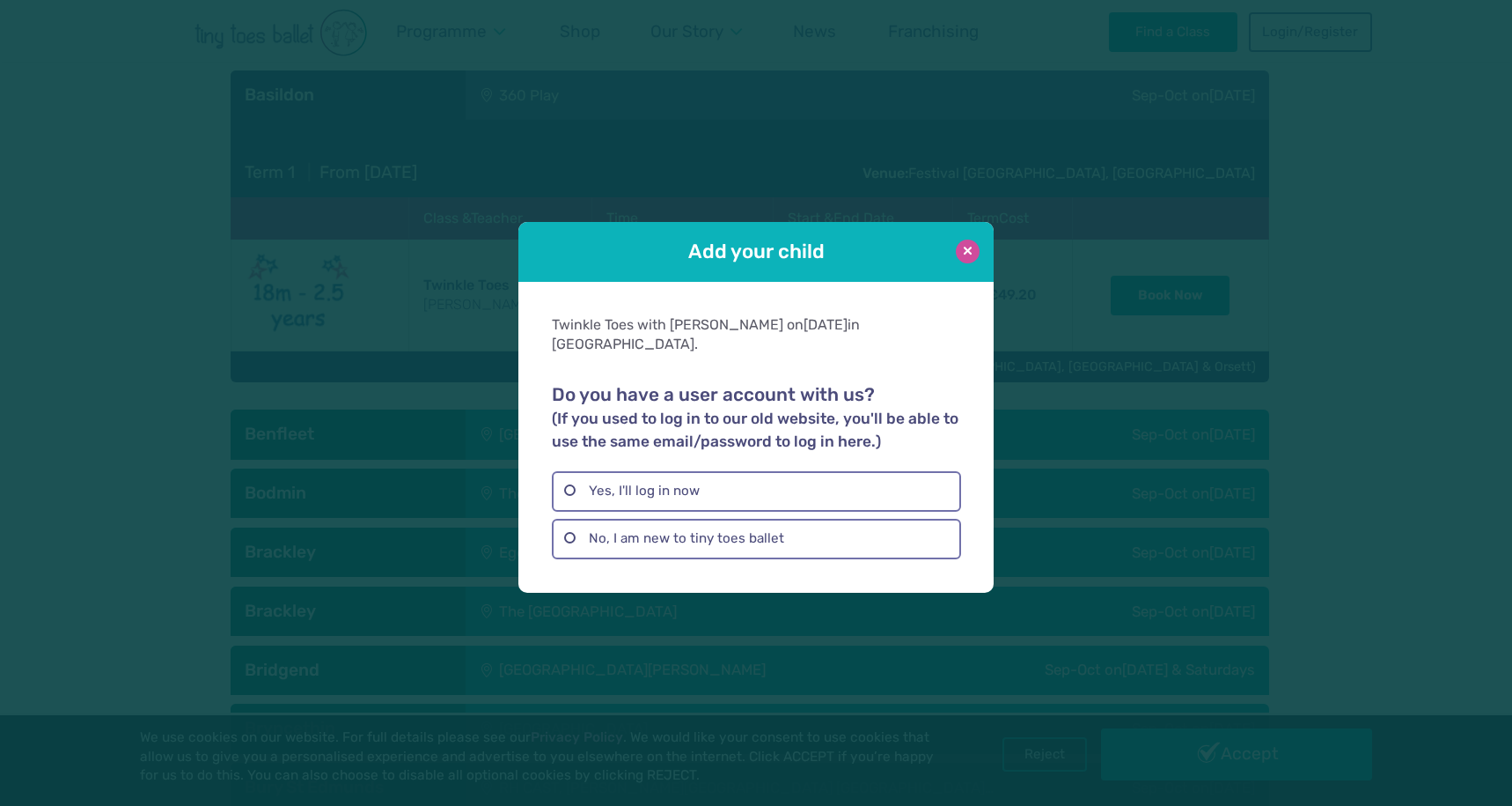
click at [963, 263] on button at bounding box center [967, 251] width 24 height 24
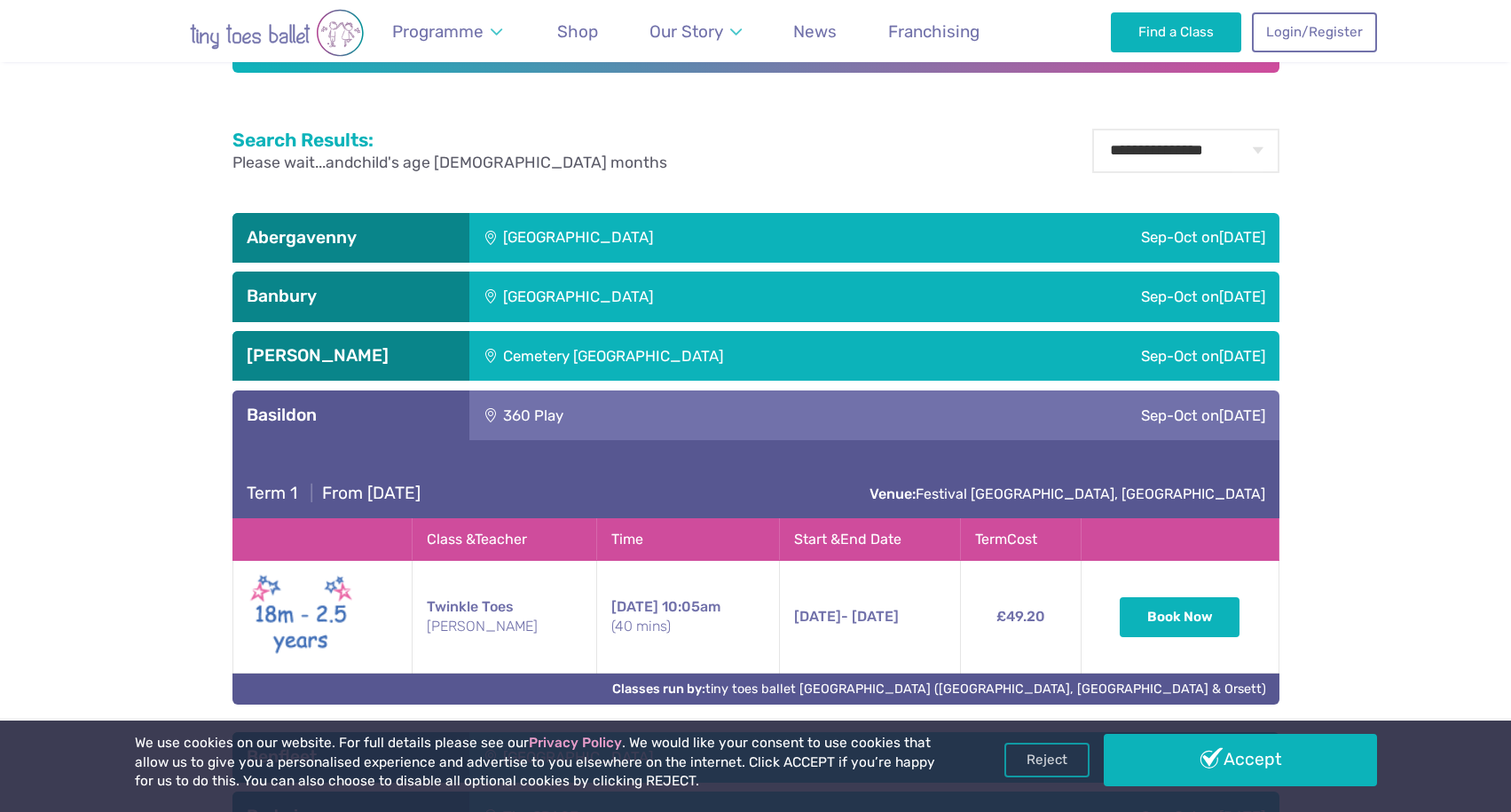
scroll to position [753, 0]
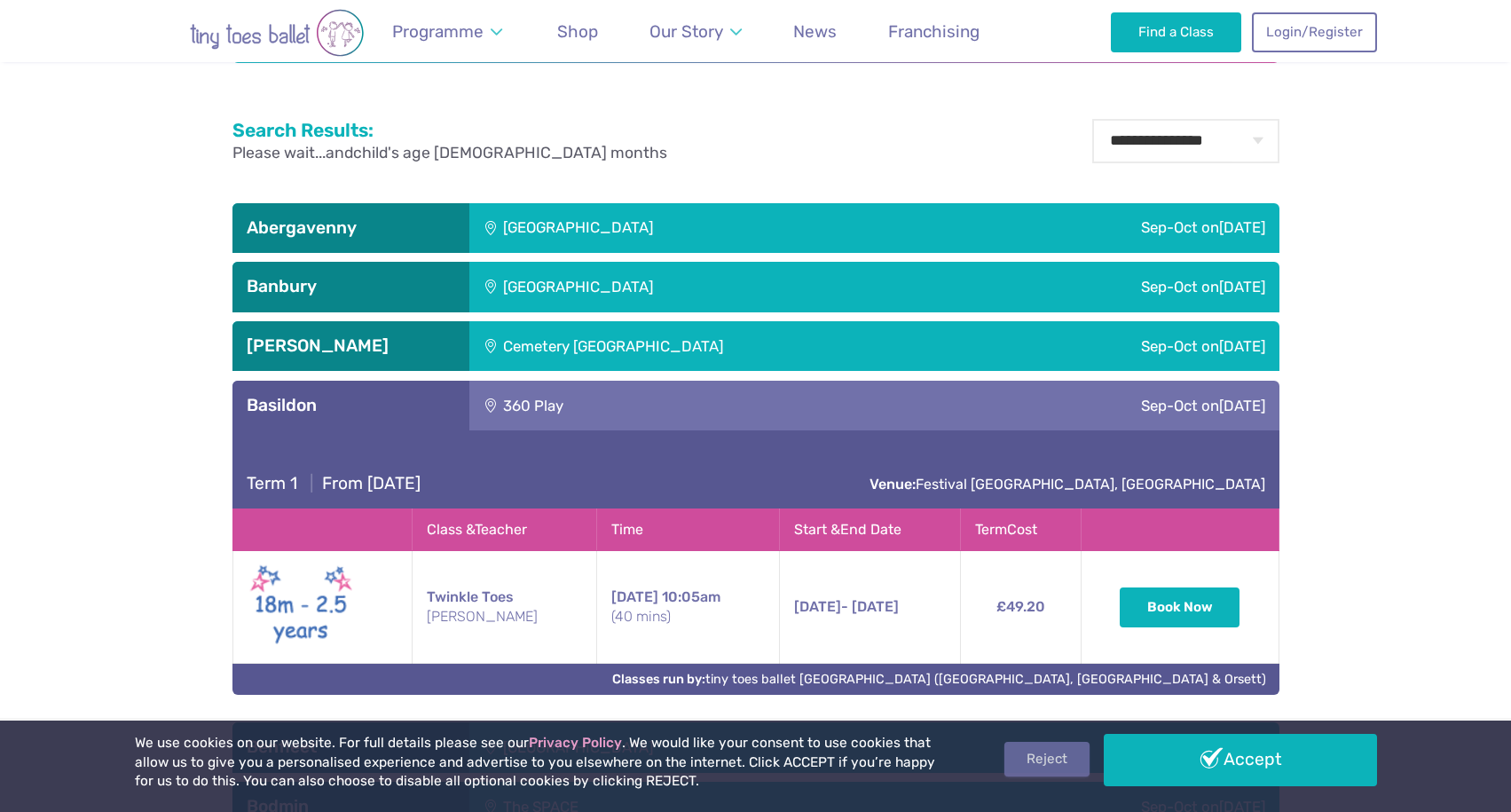
click at [1038, 764] on link "Reject" at bounding box center [1047, 758] width 85 height 33
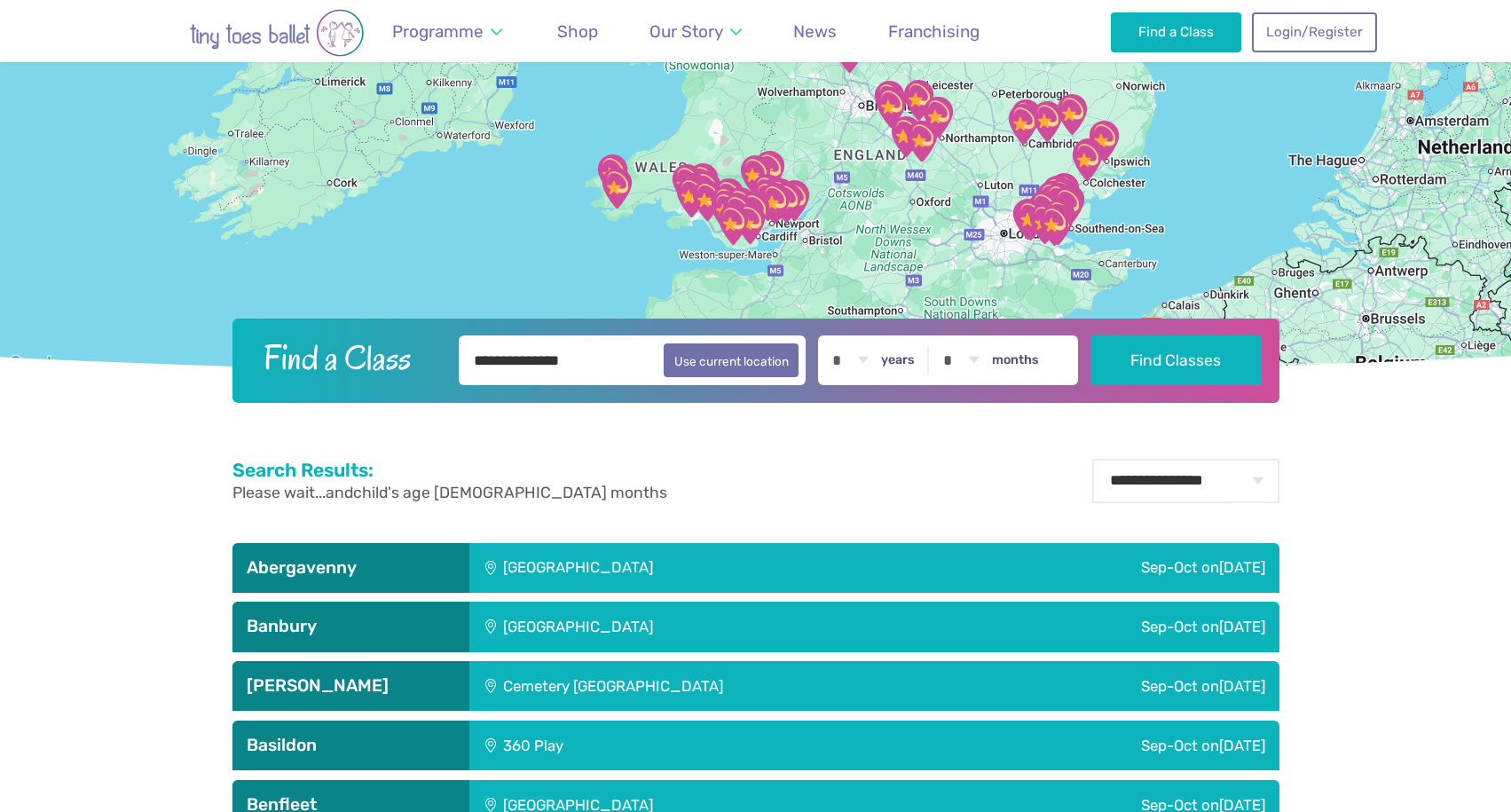
scroll to position [389, 0]
